Goal: Information Seeking & Learning: Learn about a topic

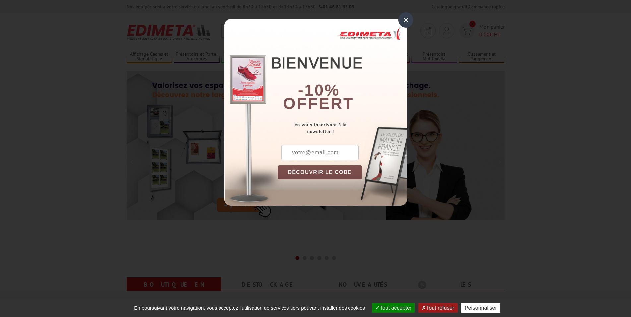
click at [402, 21] on div "×" at bounding box center [405, 19] width 15 height 15
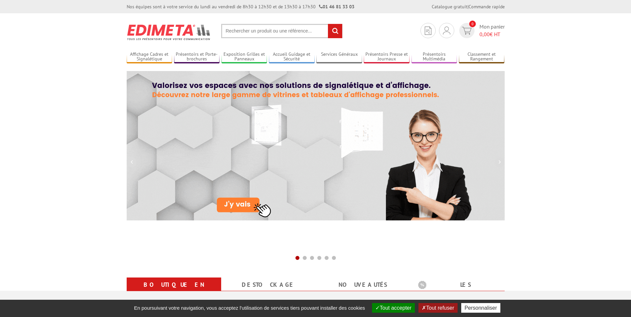
click at [254, 24] on section "Je me connecte Nouveau client ? Inscrivez-vous 0 Mon panier 0,00 € HT recherche…" at bounding box center [316, 28] width 378 height 31
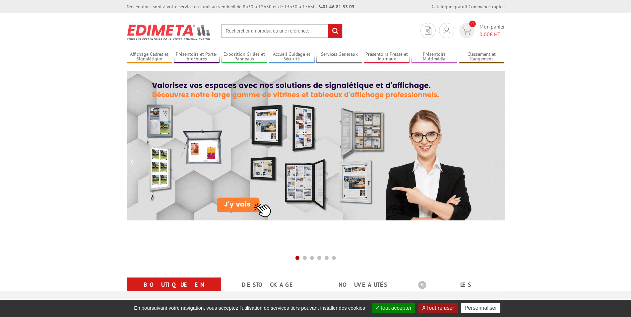
click at [251, 28] on input "text" at bounding box center [281, 31] width 121 height 14
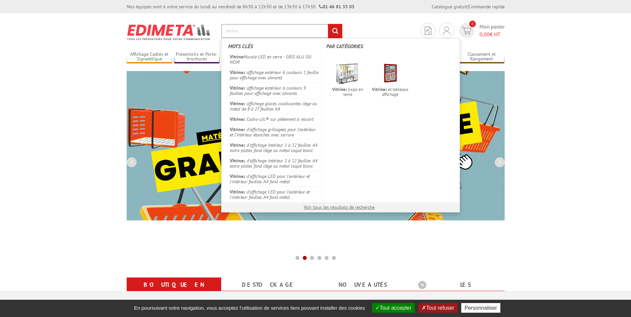
type input "vitrine"
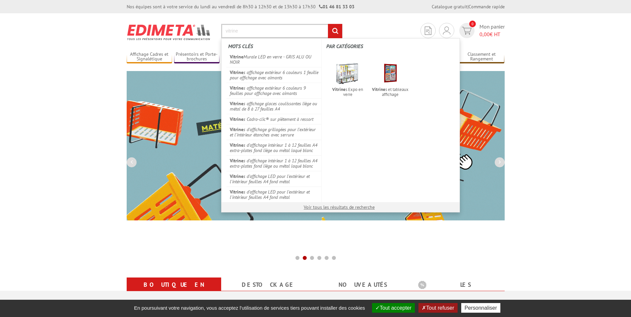
click at [328, 24] on input "rechercher" at bounding box center [335, 31] width 14 height 14
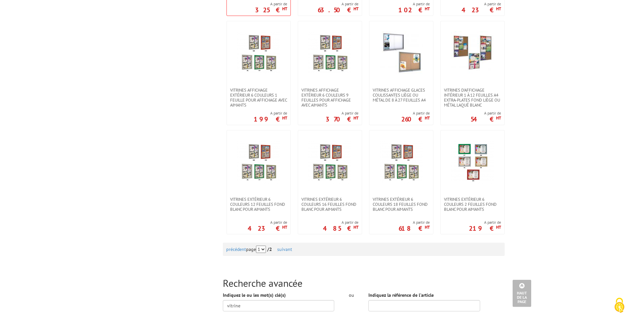
scroll to position [575, 0]
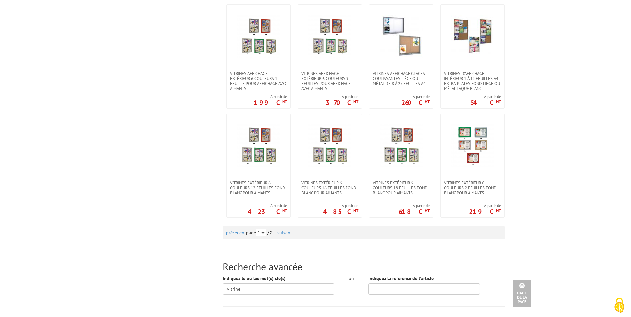
click at [291, 233] on link "suivant" at bounding box center [284, 233] width 15 height 6
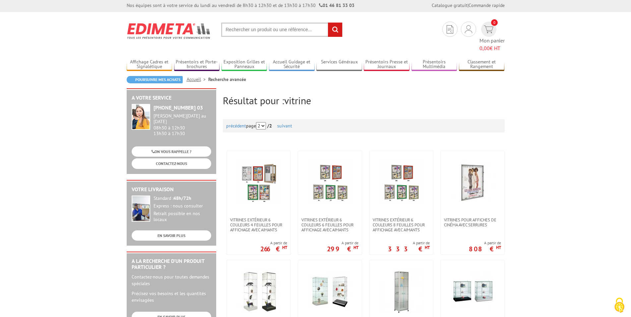
scroll to position [135, 0]
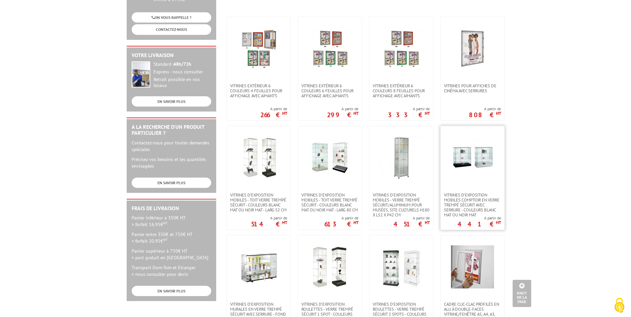
click at [472, 173] on link at bounding box center [473, 159] width 64 height 66
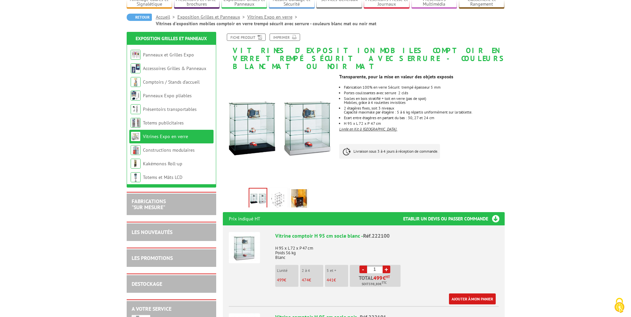
scroll to position [68, 0]
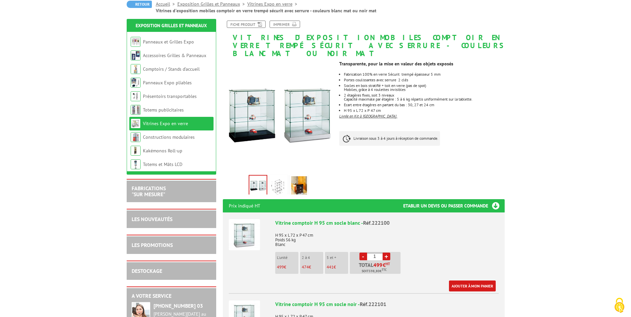
click at [386, 46] on h1 "Vitrines d'exposition mobiles comptoir en verre trempé sécurit avec serrure - c…" at bounding box center [364, 39] width 292 height 37
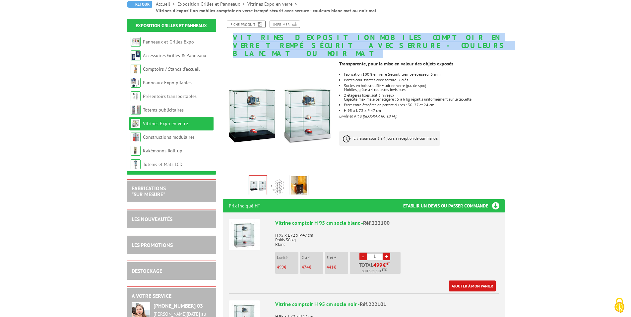
drag, startPoint x: 385, startPoint y: 46, endPoint x: 234, endPoint y: 37, distance: 151.2
click at [234, 37] on h1 "Vitrines d'exposition mobiles comptoir en verre trempé sécurit avec serrure - c…" at bounding box center [364, 39] width 292 height 37
copy h1 "Vitrines d'exposition mobiles comptoir en verre trempé sécurit avec serrure - c…"
click at [176, 136] on link "Constructions modulaires" at bounding box center [169, 137] width 52 height 6
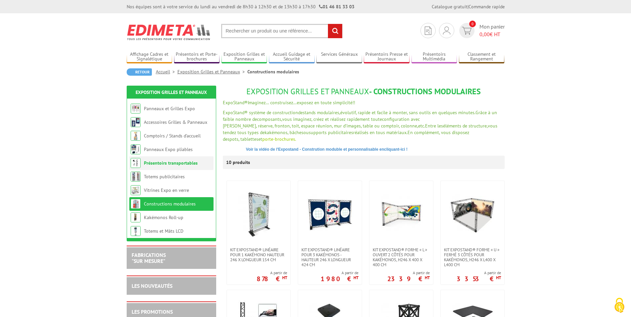
click at [170, 164] on link "Présentoirs transportables" at bounding box center [171, 163] width 54 height 6
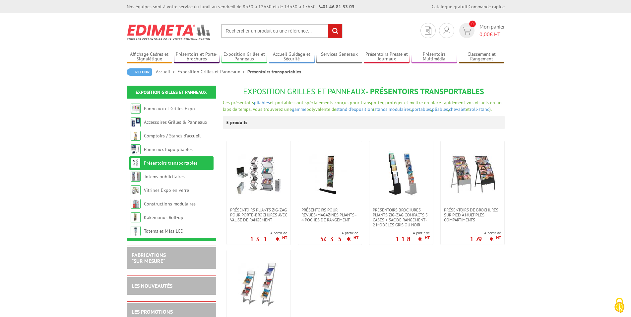
scroll to position [68, 0]
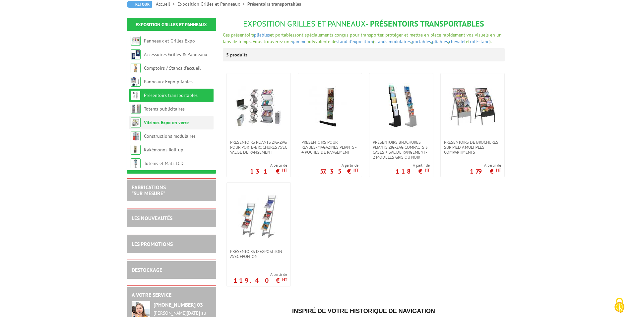
click at [158, 124] on link "Vitrines Expo en verre" at bounding box center [166, 122] width 45 height 6
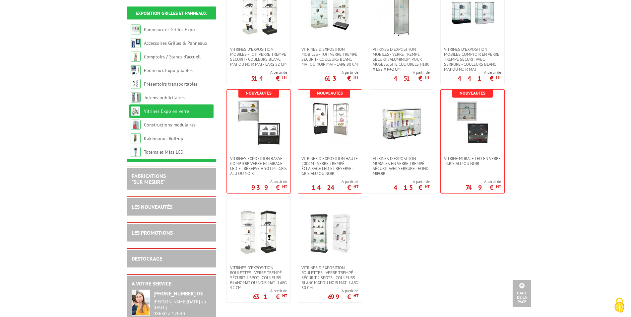
scroll to position [271, 0]
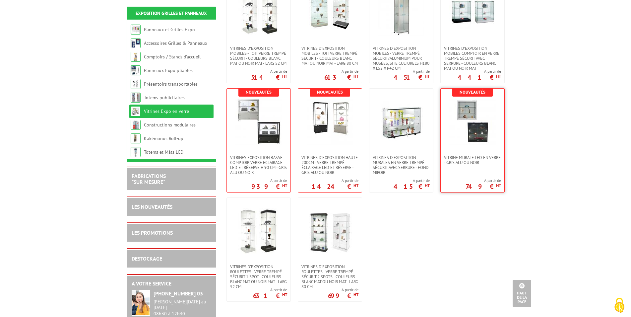
click at [468, 117] on img at bounding box center [473, 122] width 46 height 46
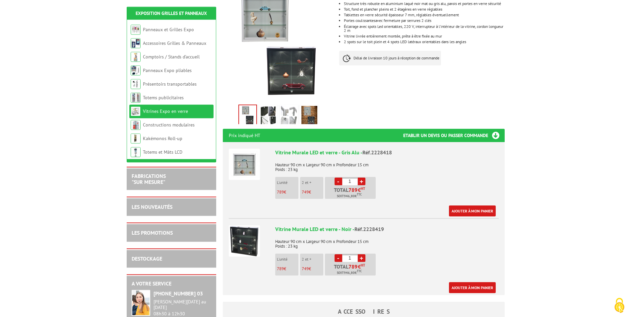
scroll to position [135, 0]
